Goal: Information Seeking & Learning: Learn about a topic

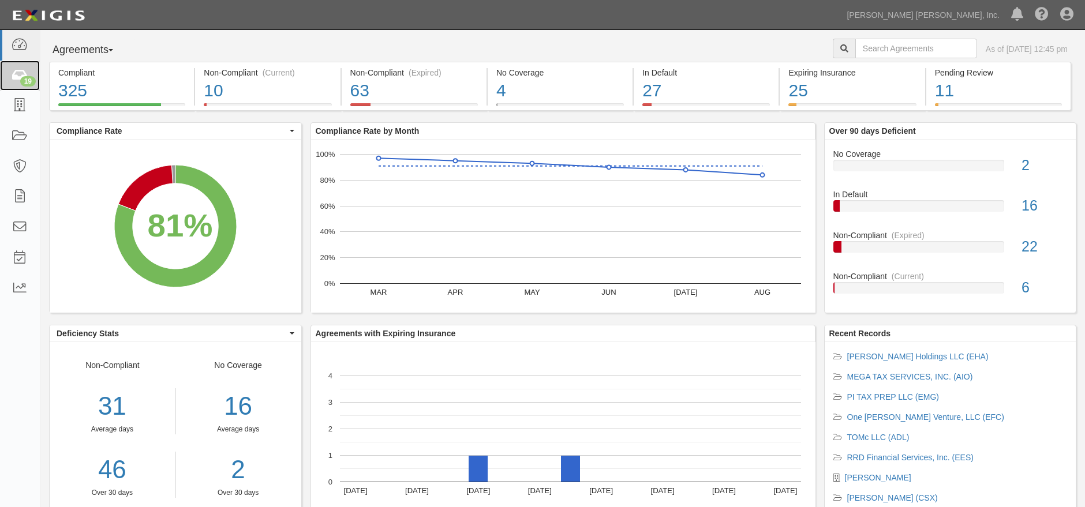
drag, startPoint x: 21, startPoint y: 78, endPoint x: 283, endPoint y: 208, distance: 292.5
click at [21, 78] on div "19" at bounding box center [28, 81] width 16 height 10
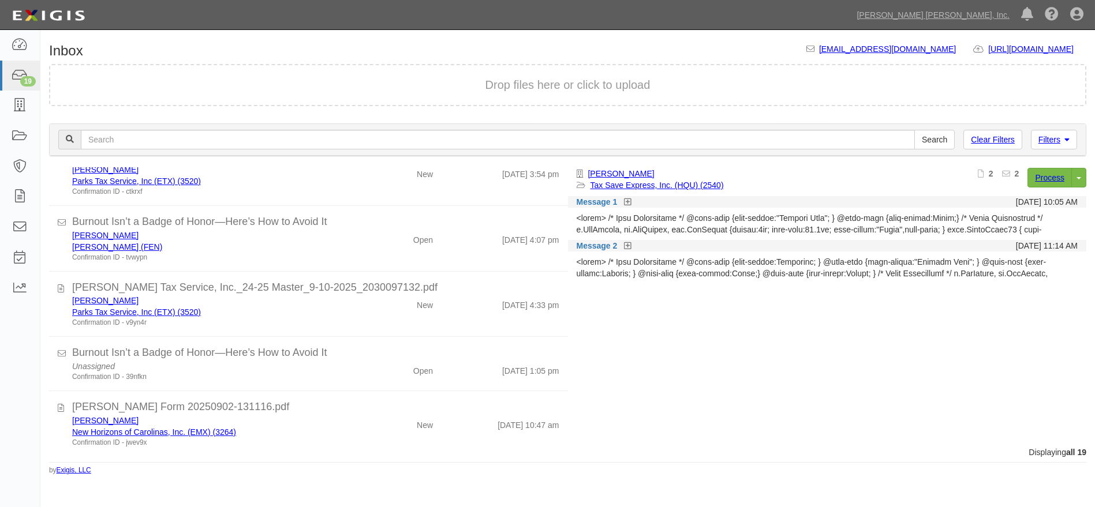
scroll to position [907, 0]
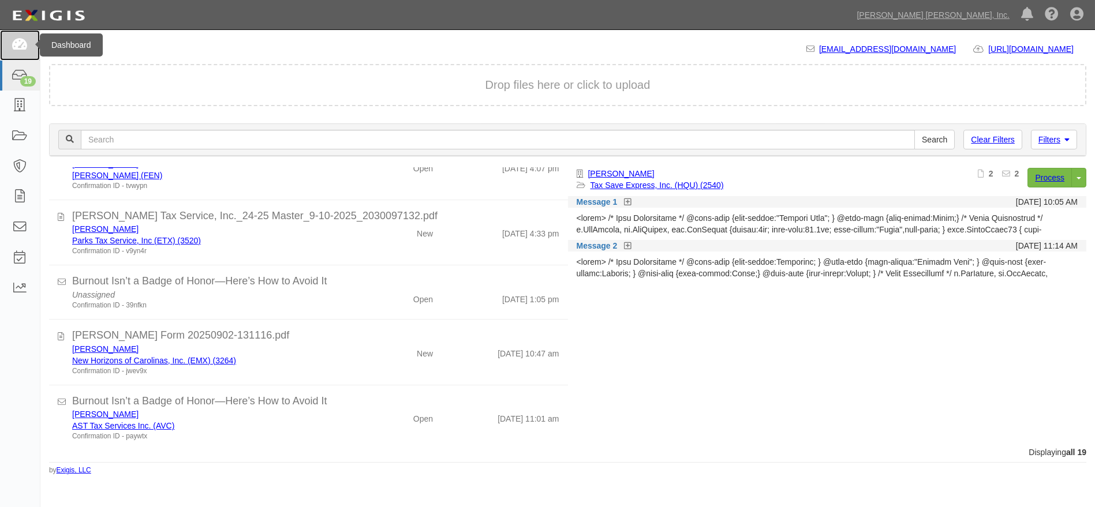
click at [18, 48] on icon at bounding box center [20, 45] width 16 height 13
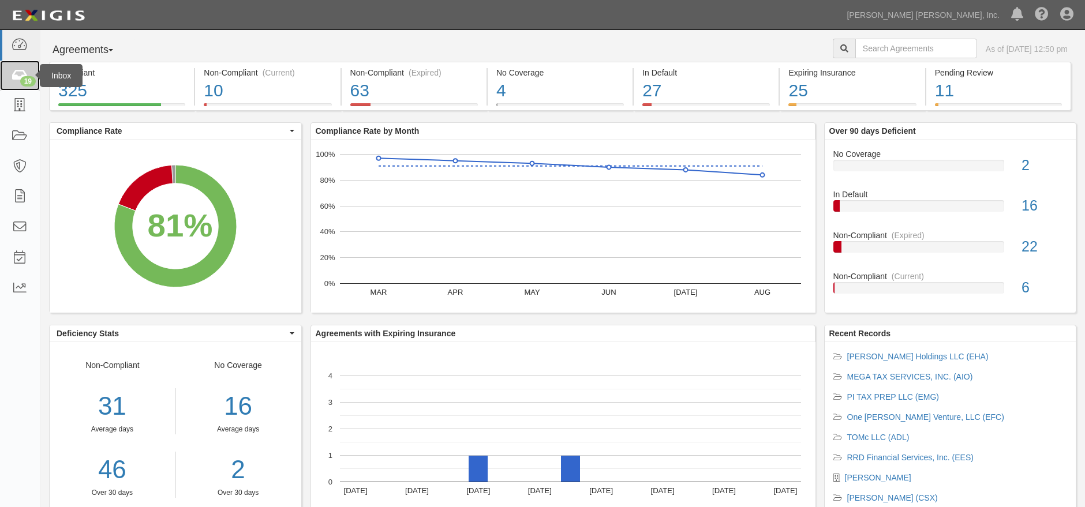
click at [21, 79] on div "19" at bounding box center [28, 81] width 16 height 10
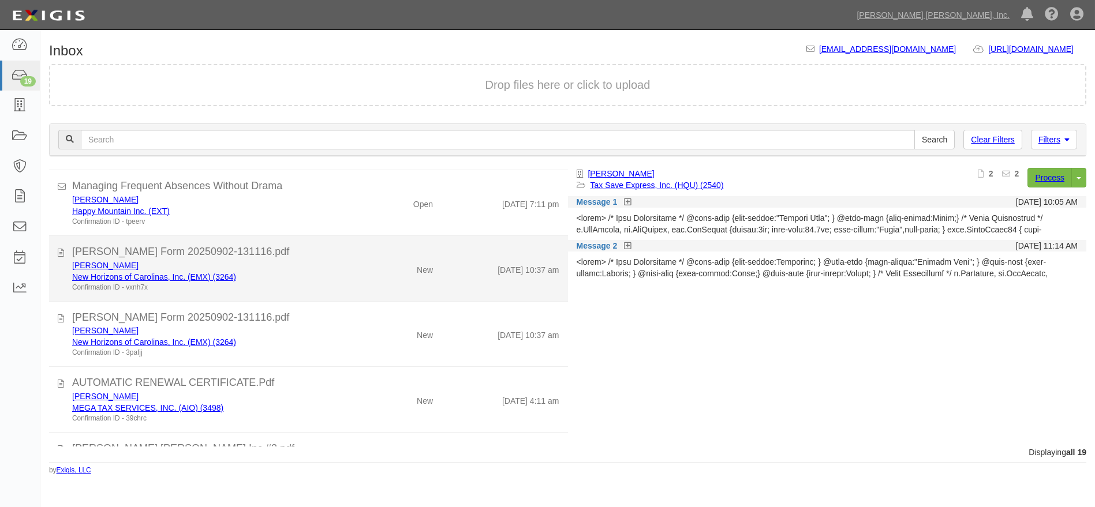
scroll to position [128, 0]
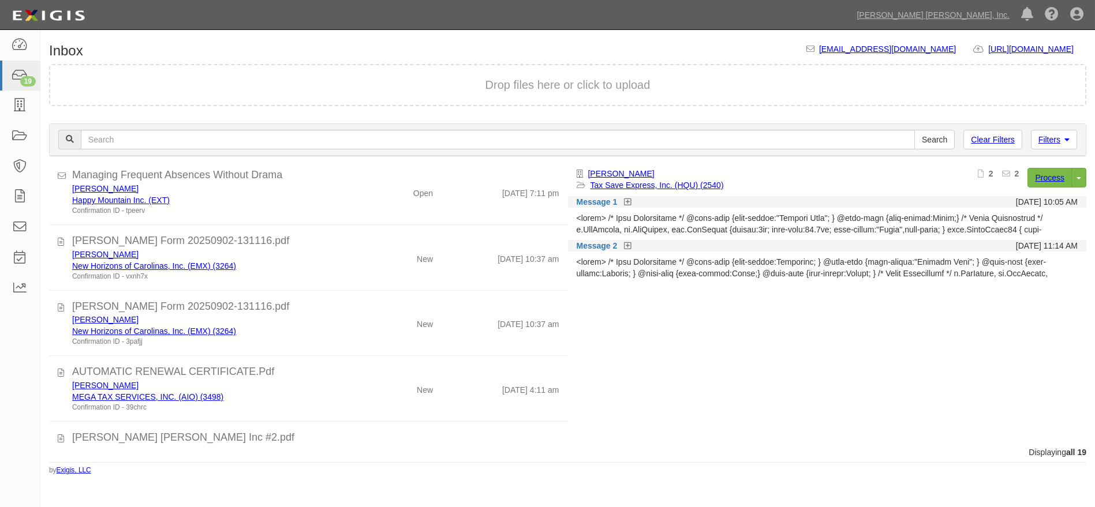
click at [831, 406] on div "Diane Lamb Tax Save Express, Inc. (HQU) (2540) Process Toggle Document Dropdown…" at bounding box center [832, 302] width 528 height 269
drag, startPoint x: 401, startPoint y: 497, endPoint x: 414, endPoint y: 450, distance: 48.6
click at [401, 491] on html "Toggle navigation Dashboard 19 Inbox Parties Agreements Coverages Documents Mes…" at bounding box center [547, 245] width 1095 height 491
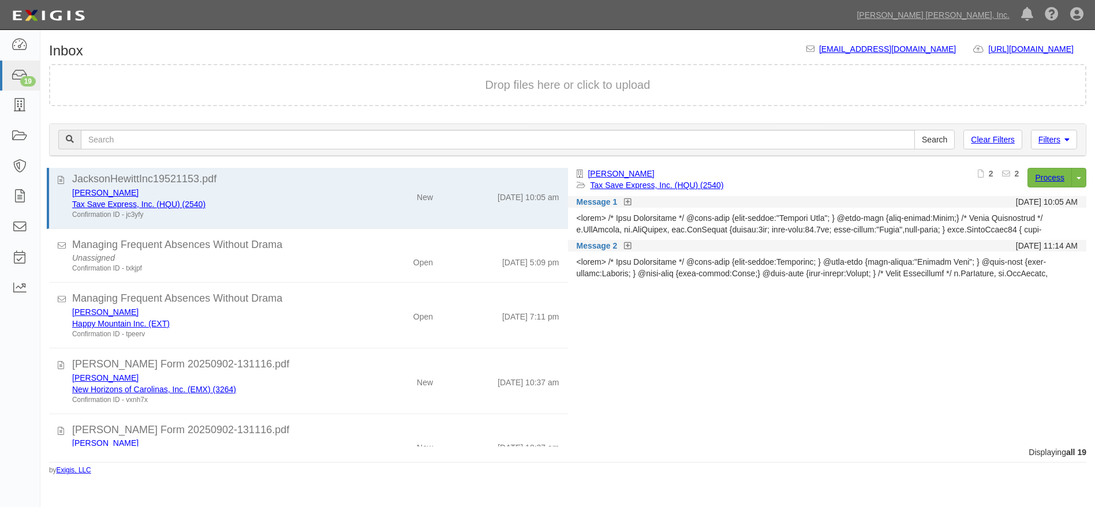
scroll to position [0, 0]
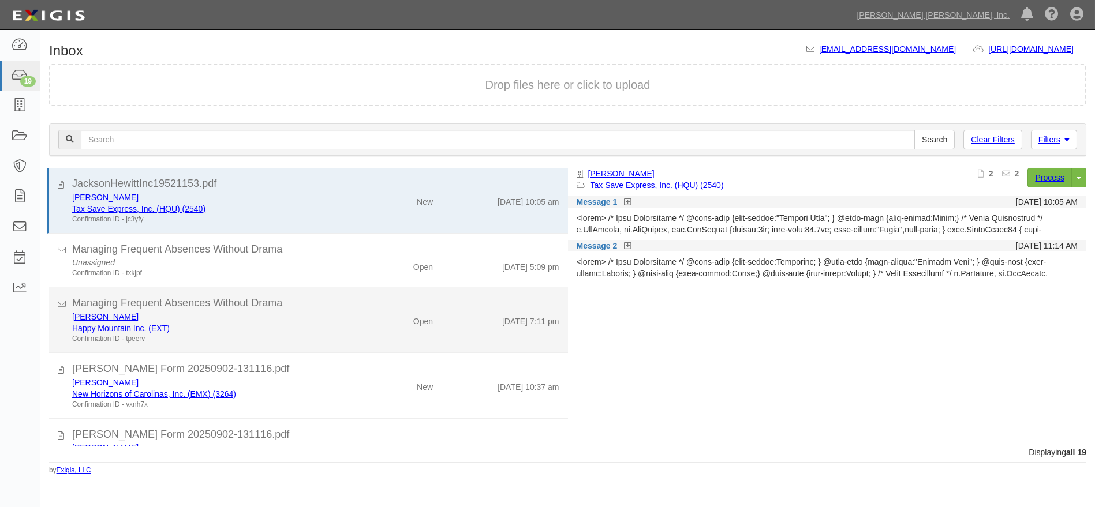
click at [254, 297] on div "Managing Frequent Absences Without Drama" at bounding box center [315, 303] width 487 height 15
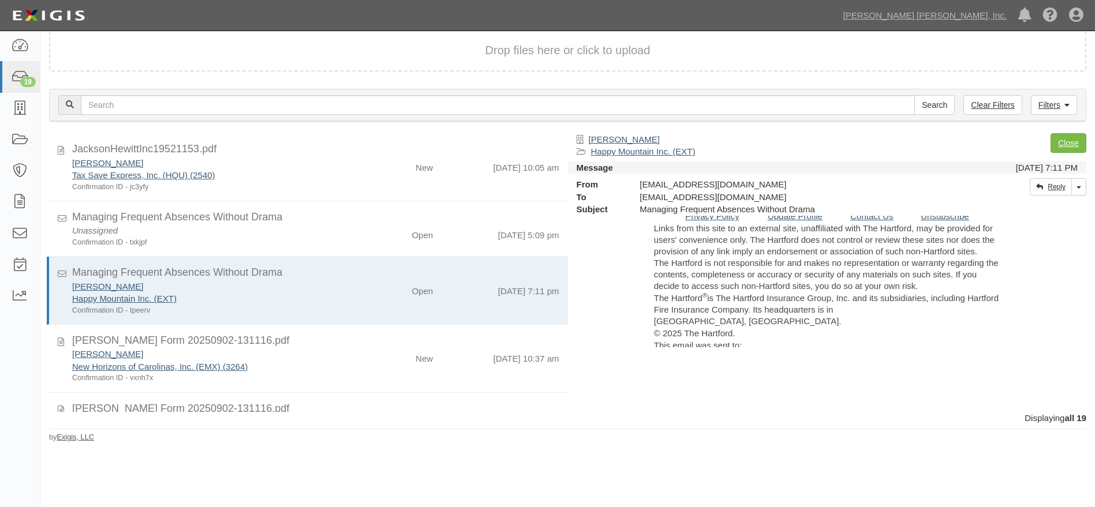
scroll to position [1411, 0]
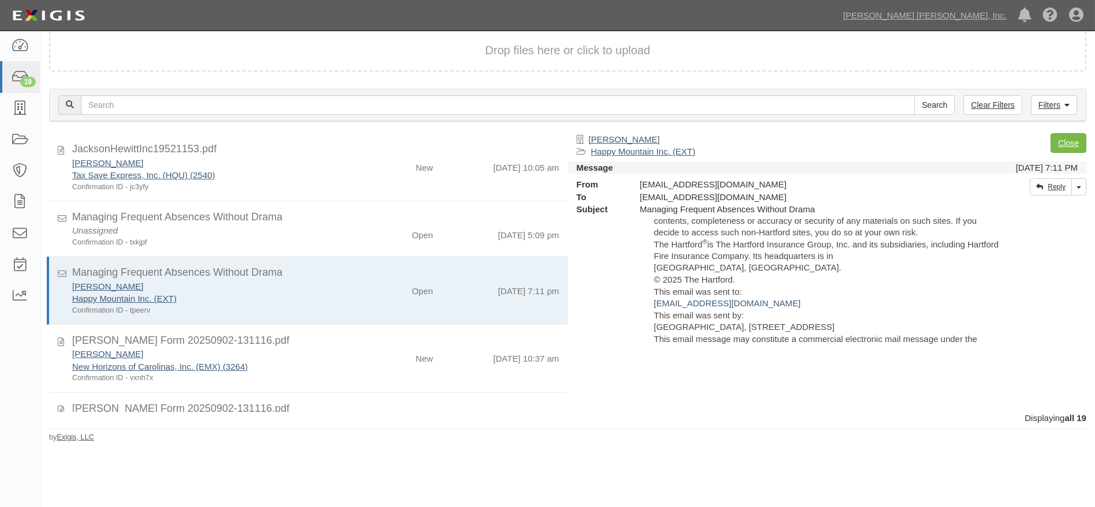
click at [555, 457] on html "Toggle navigation Dashboard 19 Inbox Parties Agreements Coverages Documents Mes…" at bounding box center [547, 228] width 1095 height 457
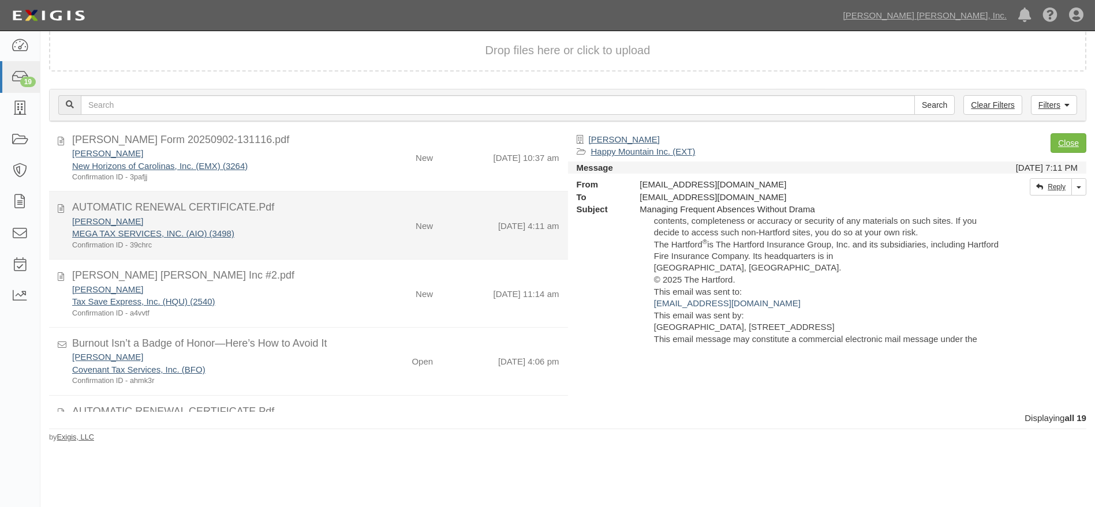
scroll to position [320, 0]
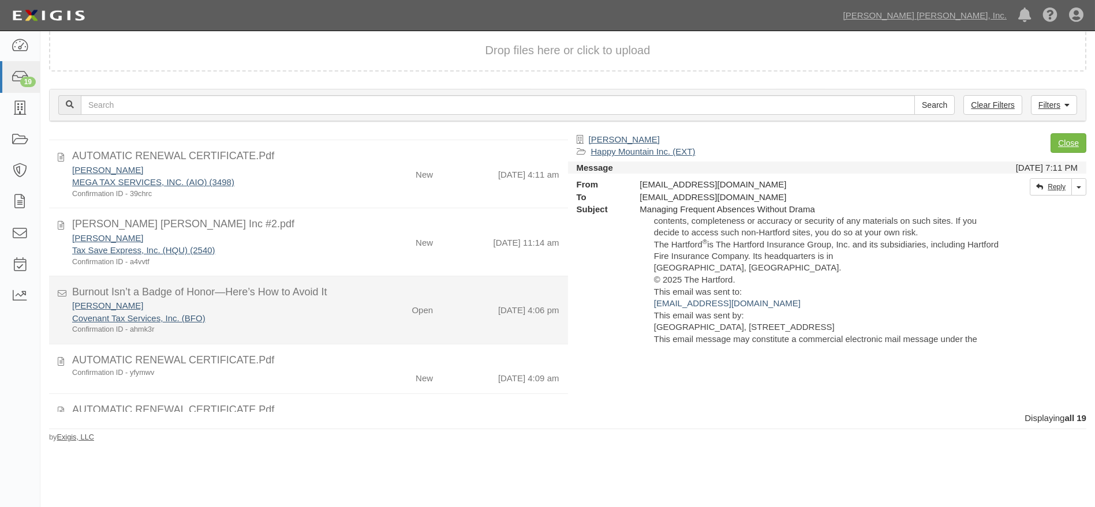
click at [294, 314] on div "Covenant Tax Services, Inc. (BFO)" at bounding box center [210, 318] width 277 height 12
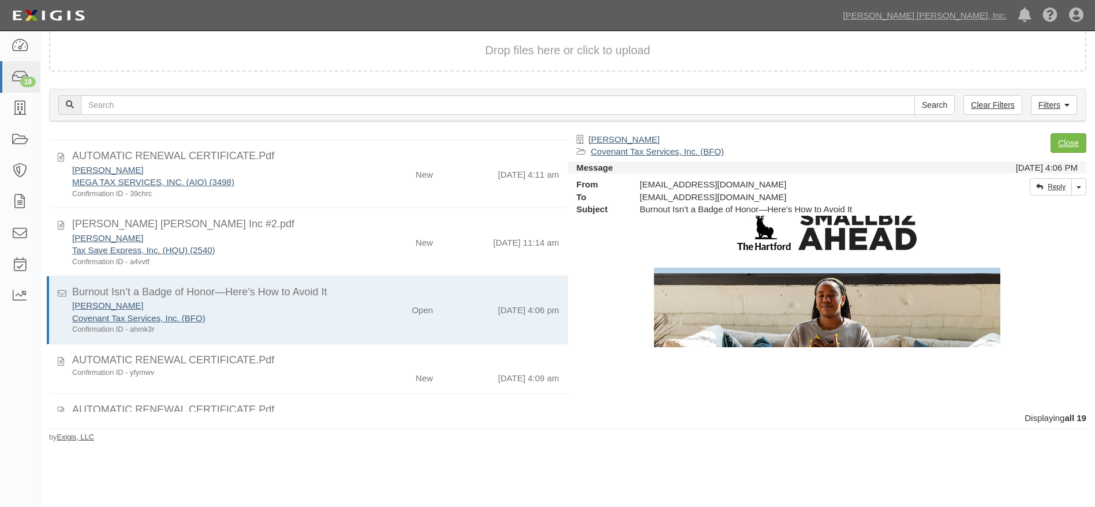
scroll to position [0, 0]
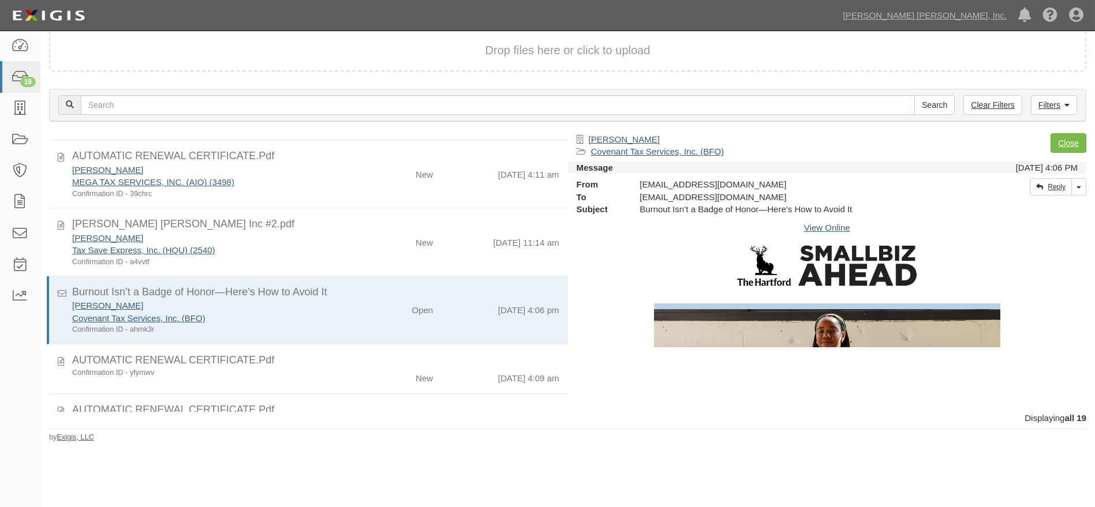
click at [328, 456] on div "Inbox inbox@jacksonhewitt.complianz.com https://complianz.com/organizations/jac…" at bounding box center [547, 228] width 1095 height 457
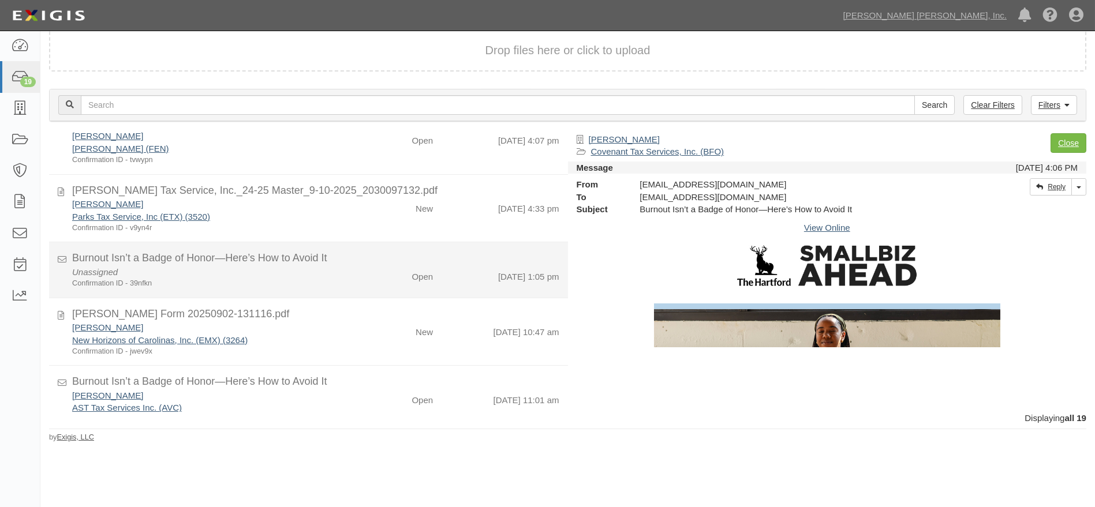
scroll to position [953, 0]
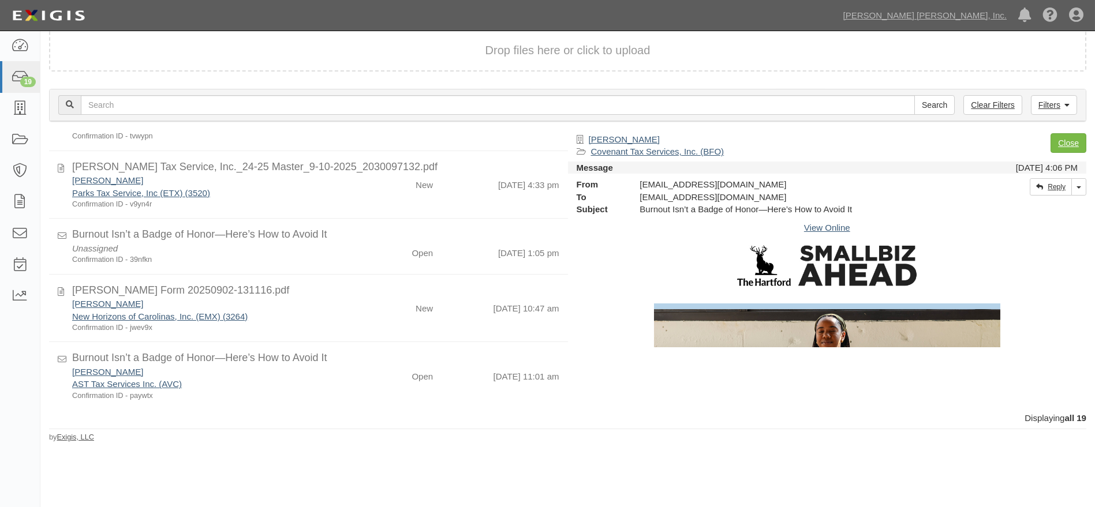
drag, startPoint x: 504, startPoint y: 410, endPoint x: 433, endPoint y: 428, distance: 73.1
click at [504, 410] on div "JacksonHewittInc19521153.pdf Diane Lamb Tax Save Express, Inc. (HQU) (2540) Con…" at bounding box center [304, 272] width 528 height 279
click at [416, 436] on div "Inbox inbox@jacksonhewitt.complianz.com https://complianz.com/organizations/jac…" at bounding box center [567, 226] width 1055 height 434
